Goal: Task Accomplishment & Management: Use online tool/utility

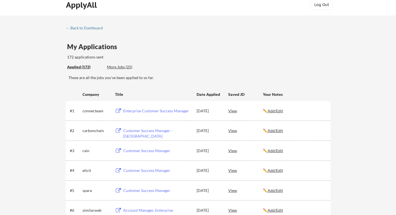
scroll to position [7, 0]
click at [85, 26] on div "← Back to Dashboard" at bounding box center [86, 28] width 41 height 4
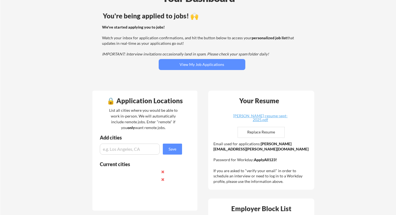
scroll to position [38, 0]
click at [255, 130] on input "file" at bounding box center [261, 132] width 47 height 10
type input "C:\fakepath\_ANISHA_BHUIYAN_RESUME_October_2025.pdf"
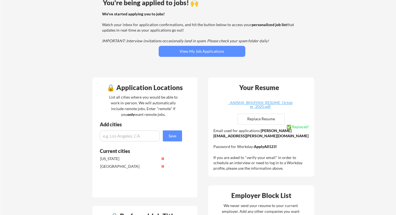
click at [226, 130] on div "Email used for applications: anisha.bhuiyan@mailflux.com Password for Workday: …" at bounding box center [262, 149] width 97 height 43
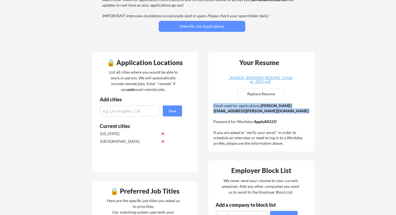
scroll to position [78, 0]
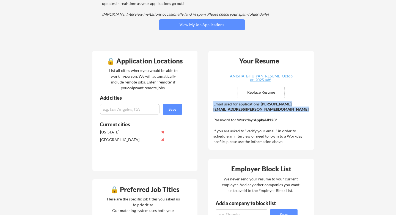
click at [226, 130] on div "Email used for applications: anisha.bhuiyan@mailflux.com Password for Workday: …" at bounding box center [262, 123] width 97 height 43
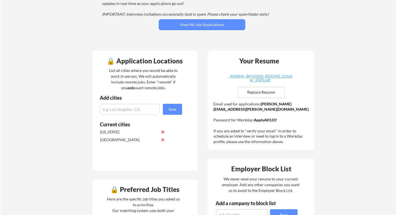
click at [226, 130] on div "Email used for applications: anisha.bhuiyan@mailflux.com Password for Workday: …" at bounding box center [262, 123] width 97 height 43
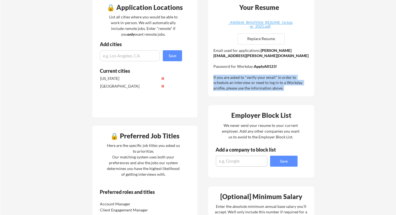
scroll to position [131, 0]
